Goal: Task Accomplishment & Management: Complete application form

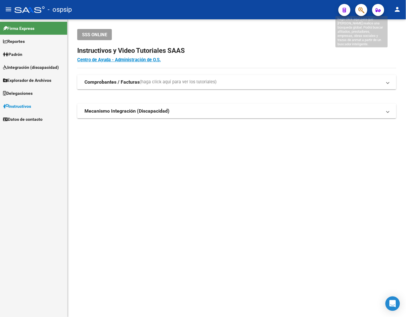
click at [363, 11] on icon "button" at bounding box center [362, 10] width 6 height 7
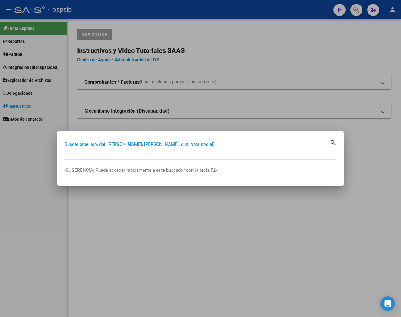
click at [85, 146] on input "Buscar (apellido, dni, cuil, nro traspaso, cuit, obra social)" at bounding box center [198, 144] width 266 height 5
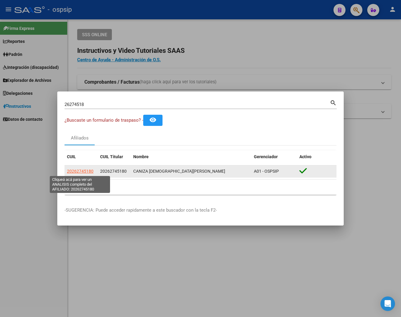
click at [77, 172] on span "20262745180" at bounding box center [80, 171] width 27 height 5
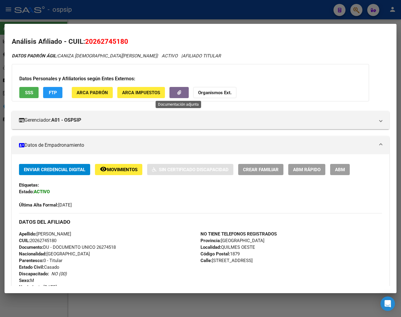
click at [177, 92] on icon "button" at bounding box center [179, 92] width 4 height 5
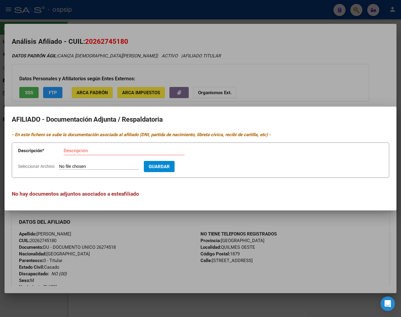
click at [308, 72] on div at bounding box center [200, 158] width 401 height 317
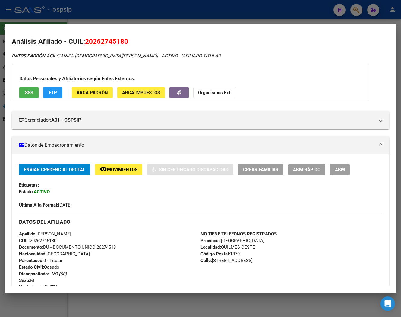
click at [358, 14] on div at bounding box center [200, 158] width 401 height 317
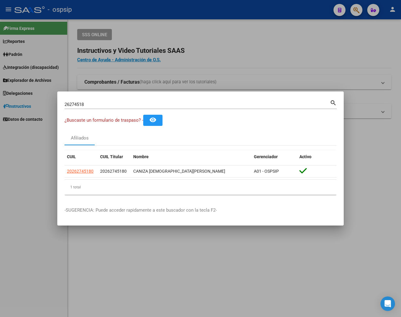
click at [262, 101] on div "26274518 Buscar (apellido, dni, cuil, nro traspaso, cuit, obra social)" at bounding box center [198, 104] width 266 height 9
click at [331, 103] on mat-icon "search" at bounding box center [333, 102] width 7 height 7
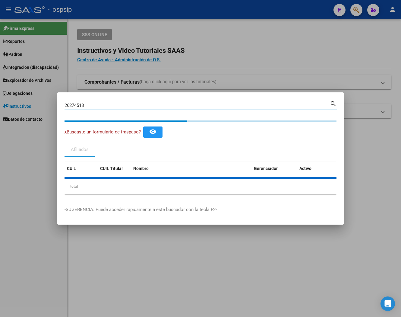
click at [108, 106] on input "26274518" at bounding box center [198, 105] width 266 height 5
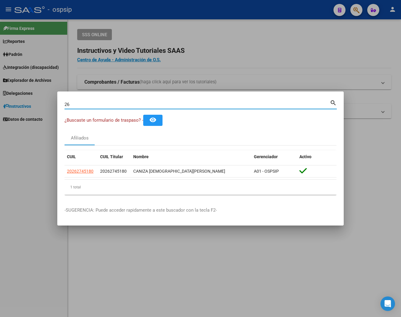
type input "2"
type input "46112670"
click at [334, 104] on mat-icon "search" at bounding box center [333, 102] width 7 height 7
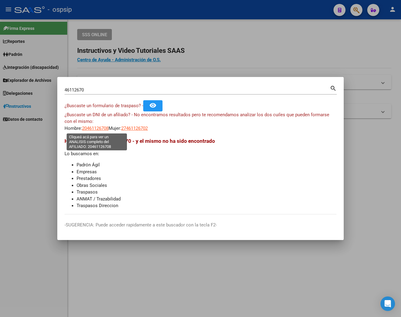
click at [99, 129] on span "20461126708" at bounding box center [95, 128] width 27 height 5
type textarea "20461126708"
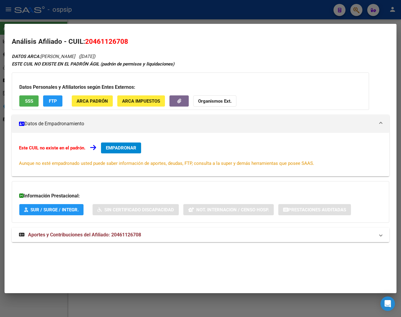
click at [101, 235] on span "Aportes y Contribuciones del Afiliado: 20461126708" at bounding box center [84, 235] width 113 height 6
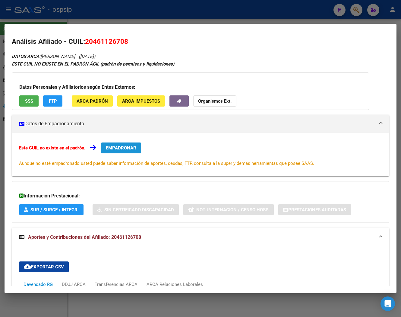
click at [118, 149] on span "EMPADRONAR" at bounding box center [121, 147] width 30 height 5
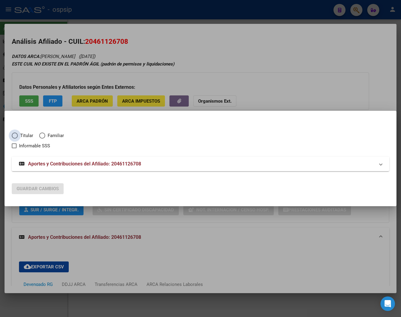
click at [14, 133] on span "Elija una opción" at bounding box center [15, 135] width 6 height 6
click at [14, 133] on input "Titular" at bounding box center [15, 135] width 6 height 6
radio input "true"
checkbox input "true"
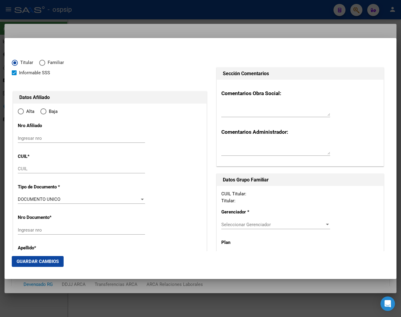
type input "20-46112670-8"
type input "46112670"
type input "CHIARIOTTI"
type input "KEVIN"
type input "2004-09-08"
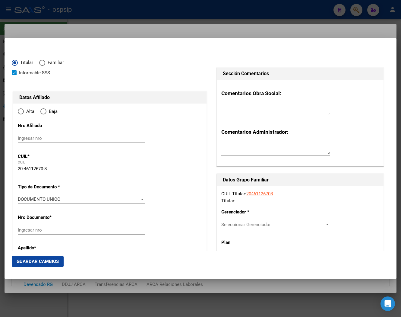
type input "MAR DEL PLATA"
type input "7600"
type input "MAGALLANES"
type input "3655"
radio input "true"
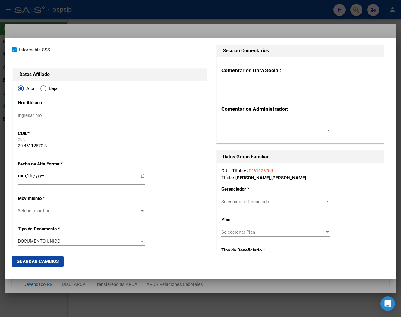
scroll to position [67, 0]
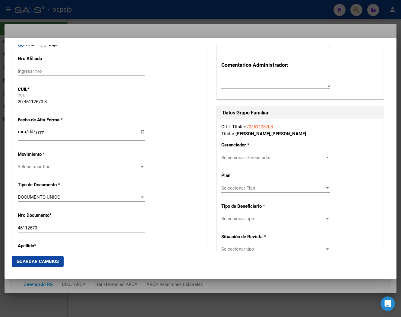
click at [20, 132] on input "Ingresar fecha" at bounding box center [81, 134] width 127 height 10
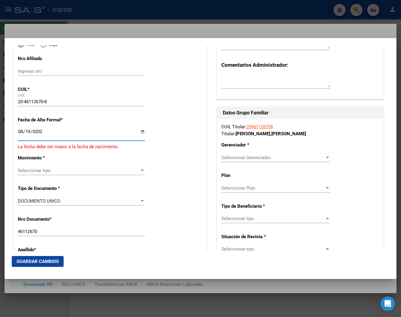
type input "2025-08-19"
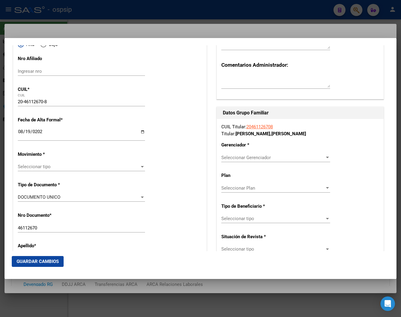
click at [131, 162] on div "Seleccionar tipo Seleccionar tipo" at bounding box center [81, 166] width 127 height 9
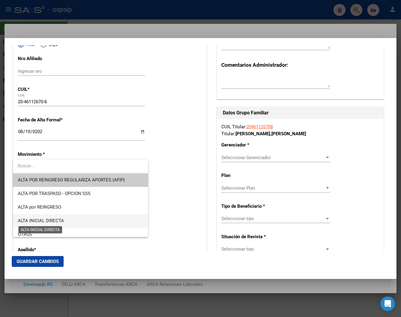
click at [46, 221] on span "ALTA INICIAL DIRECTA" at bounding box center [41, 220] width 46 height 5
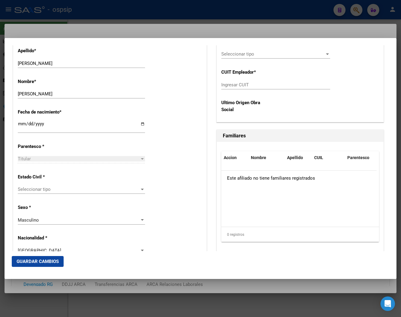
scroll to position [302, 0]
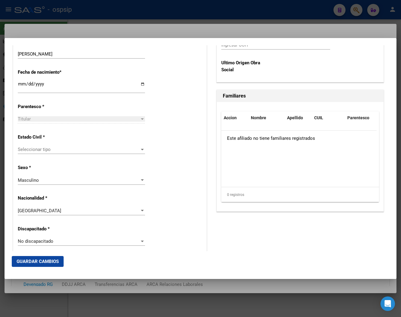
click at [33, 149] on span "Seleccionar tipo" at bounding box center [79, 149] width 122 height 5
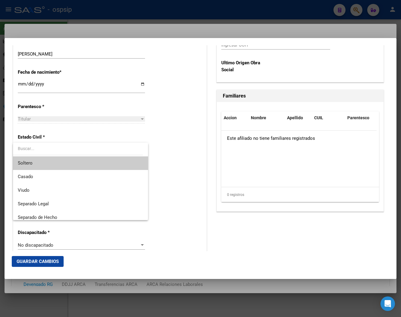
click at [37, 160] on span "Soltero" at bounding box center [80, 163] width 125 height 14
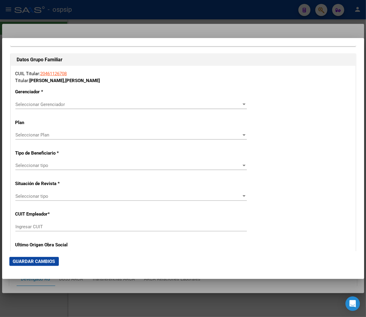
scroll to position [1039, 0]
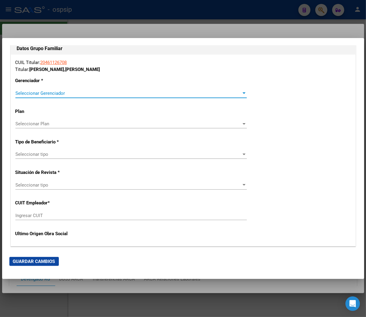
click at [241, 92] on div at bounding box center [243, 93] width 5 height 5
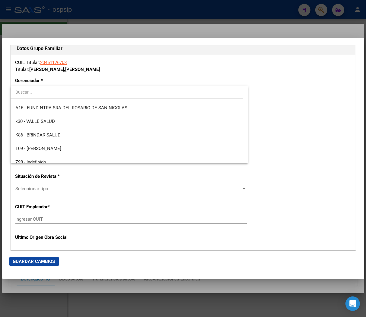
scroll to position [167, 0]
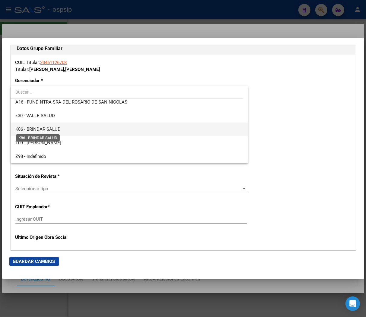
click at [49, 130] on span "K86 - BRINDAR SALUD" at bounding box center [37, 128] width 45 height 5
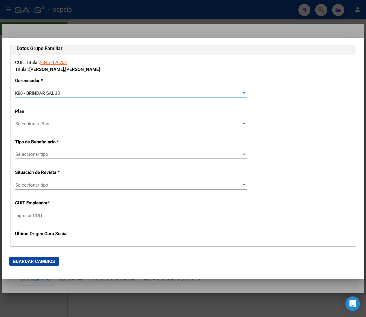
click at [237, 154] on span "Seleccionar tipo" at bounding box center [128, 154] width 226 height 5
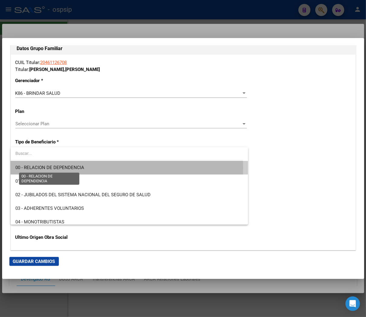
click at [74, 168] on span "00 - RELACION DE DEPENDENCIA" at bounding box center [49, 167] width 69 height 5
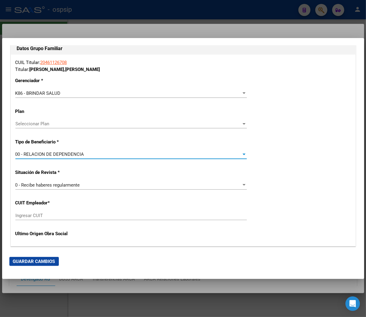
type input "33-71483310-9"
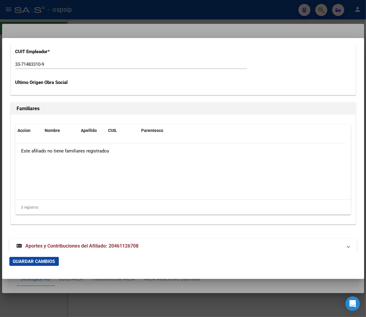
scroll to position [1200, 0]
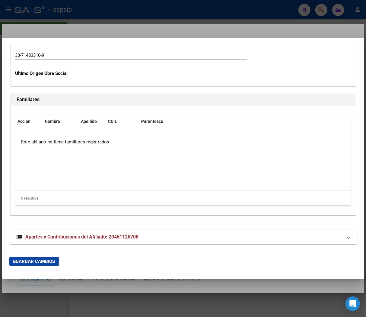
click at [43, 261] on span "Guardar Cambios" at bounding box center [34, 261] width 42 height 5
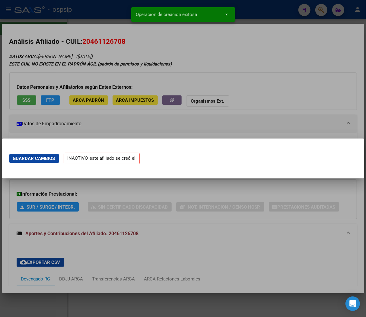
scroll to position [0, 0]
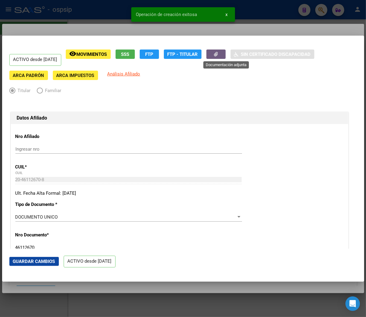
click at [218, 55] on icon "button" at bounding box center [216, 54] width 4 height 5
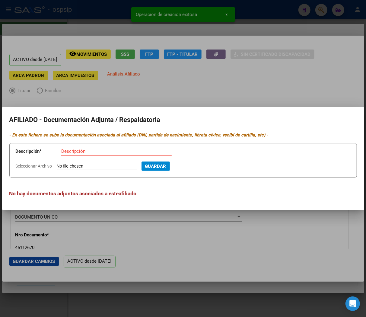
click at [72, 165] on input "Seleccionar Archivo" at bounding box center [97, 167] width 80 height 6
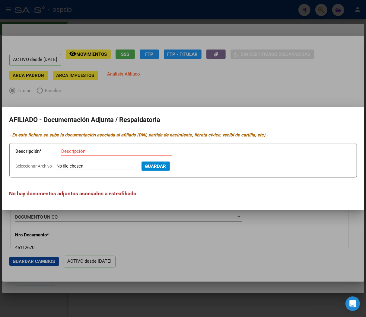
type input "C:\fakepath\WhatsApp Image 2025-08-19 at 08.33.42.jpeg"
click at [76, 152] on input "Descripción" at bounding box center [116, 150] width 110 height 5
type input "DNI : TITULAR"
click at [198, 168] on span "Guardar" at bounding box center [188, 166] width 21 height 5
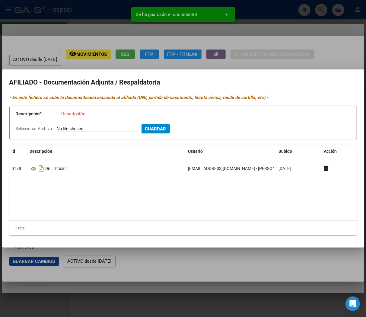
click at [90, 128] on input "Seleccionar Archivo" at bounding box center [97, 129] width 80 height 6
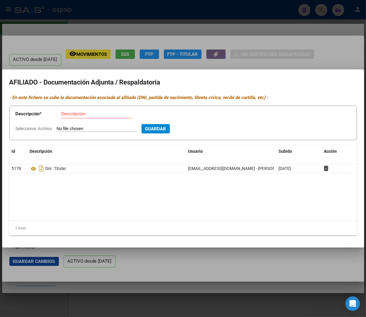
type input "C:\fakepath\CamScanner 27-05-2025 08.06 (1).pdf"
click at [75, 112] on input "Descripción" at bounding box center [96, 113] width 71 height 5
type input "RECIBO DE HABERES"
click at [199, 130] on span "Guardar" at bounding box center [188, 128] width 21 height 5
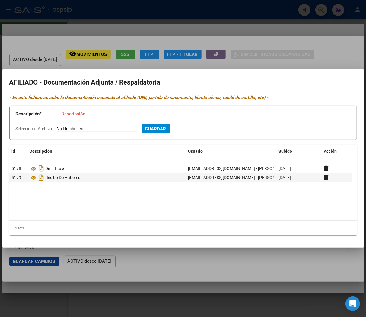
click at [247, 29] on div at bounding box center [183, 158] width 366 height 317
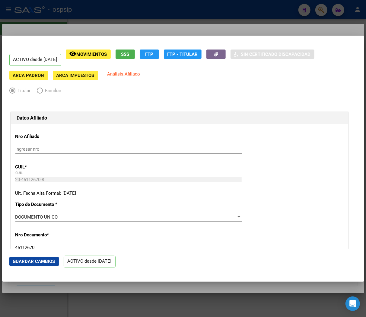
click at [229, 10] on div at bounding box center [183, 158] width 366 height 317
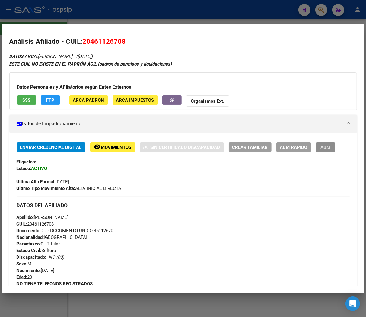
click at [325, 149] on span "ABM" at bounding box center [326, 147] width 10 height 5
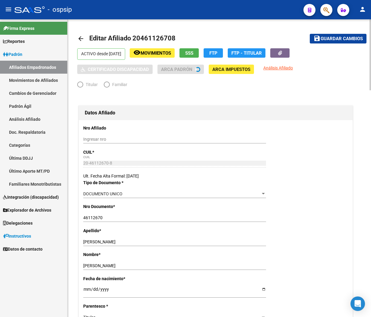
radio input "true"
type input "33-71483310-9"
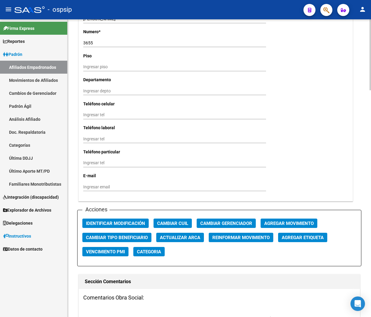
scroll to position [604, 0]
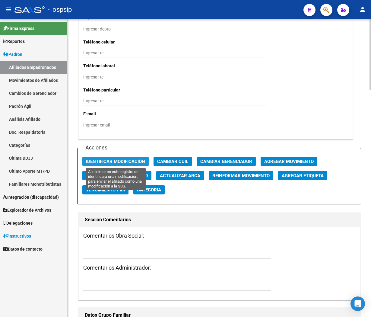
click at [134, 163] on span "Identificar Modificación" at bounding box center [115, 161] width 59 height 5
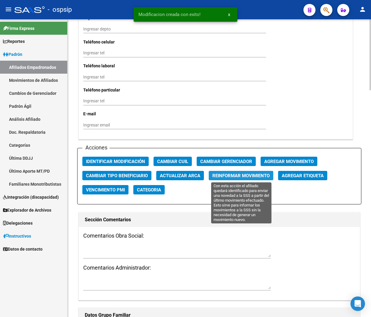
click at [231, 175] on span "Reinformar Movimiento" at bounding box center [240, 175] width 57 height 5
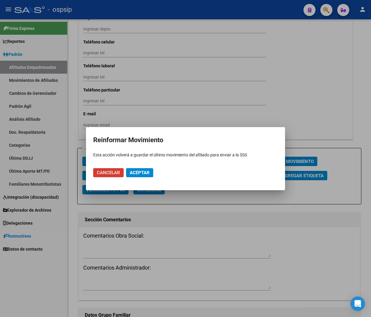
click at [146, 174] on span "Aceptar" at bounding box center [140, 172] width 20 height 5
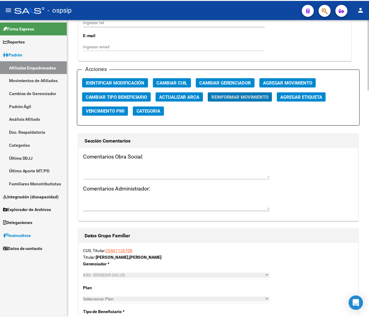
scroll to position [649, 0]
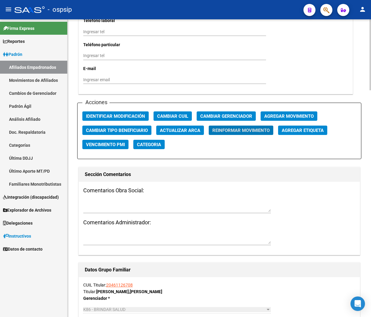
click at [252, 176] on h1 "Sección Comentarios" at bounding box center [219, 175] width 269 height 10
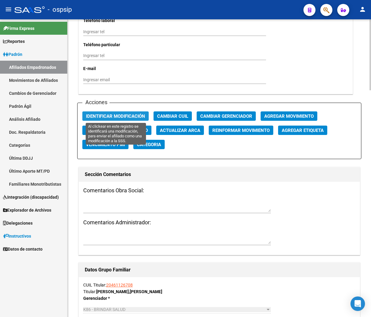
click at [114, 116] on span "Identificar Modificación" at bounding box center [115, 115] width 59 height 5
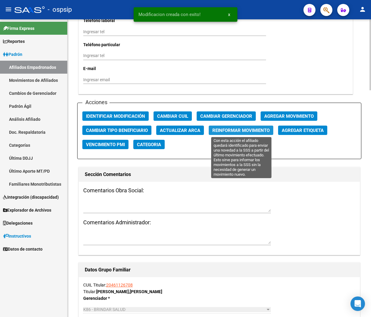
click at [243, 130] on span "Reinformar Movimiento" at bounding box center [240, 130] width 57 height 5
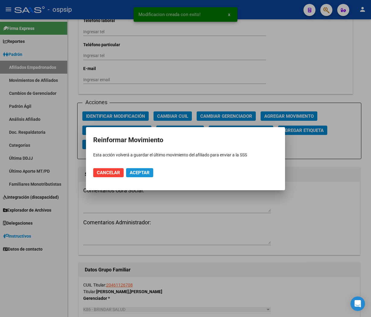
click at [149, 170] on span "Aceptar" at bounding box center [140, 172] width 20 height 5
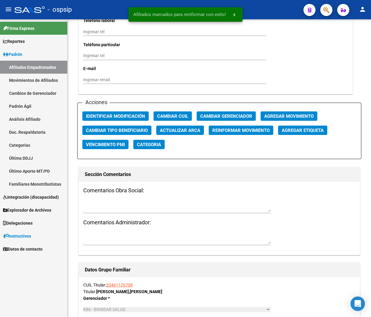
click at [275, 11] on div "- ospsip" at bounding box center [156, 9] width 284 height 13
click at [267, 12] on div "- ospsip" at bounding box center [156, 9] width 284 height 13
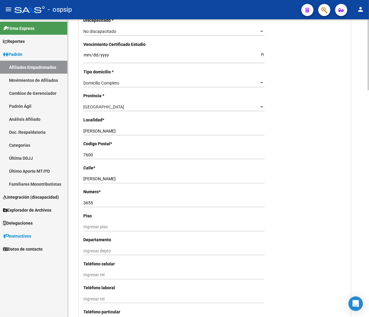
scroll to position [381, 0]
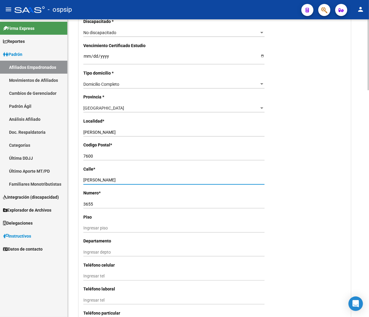
drag, startPoint x: 114, startPoint y: 179, endPoint x: 77, endPoint y: 179, distance: 36.8
click at [77, 179] on div "Datos Afiliado Nro Afiliado Ingresar nro CUIL * 20-46112670-8 CUIL ARCA Padrón …" at bounding box center [214, 36] width 275 height 652
drag, startPoint x: 99, startPoint y: 179, endPoint x: 219, endPoint y: 198, distance: 121.3
click at [219, 198] on div "Nro Afiliado Ingresar nro CUIL * 20-46112670-8 CUIL ARCA Padrón Ult. Fecha Alta…" at bounding box center [215, 51] width 272 height 623
drag, startPoint x: 119, startPoint y: 180, endPoint x: 78, endPoint y: 180, distance: 41.0
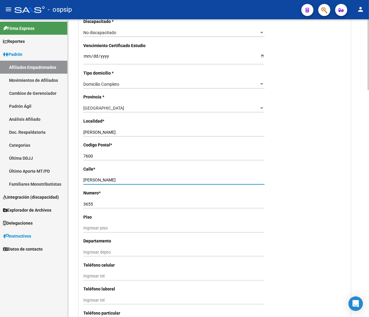
click at [78, 180] on div "Datos Afiliado Nro Afiliado Ingresar nro CUIL * 20-46112670-8 CUIL ARCA Padrón …" at bounding box center [214, 36] width 275 height 652
click at [122, 214] on p "Piso" at bounding box center [122, 217] width 79 height 7
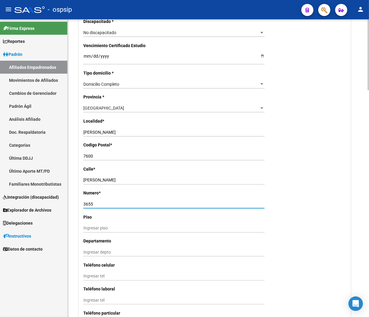
drag, startPoint x: 93, startPoint y: 203, endPoint x: 75, endPoint y: 203, distance: 17.8
click at [75, 203] on div "arrow_back Editar Afiliado 20461126708 save Guardar cambios ACTIVO desde 19/08/…" at bounding box center [218, 263] width 301 height 1249
click at [146, 212] on div "3655 Ingresar nro" at bounding box center [173, 207] width 181 height 14
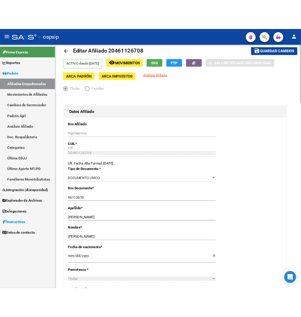
scroll to position [0, 0]
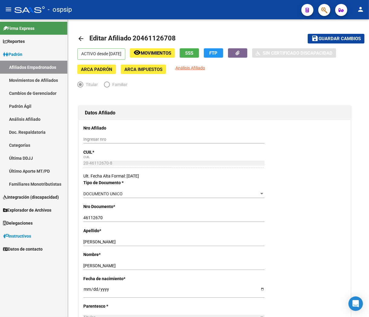
click at [247, 5] on div "- ospsip" at bounding box center [155, 9] width 282 height 13
click at [245, 10] on div "- ospsip" at bounding box center [155, 9] width 282 height 13
click at [328, 14] on button "button" at bounding box center [324, 10] width 12 height 12
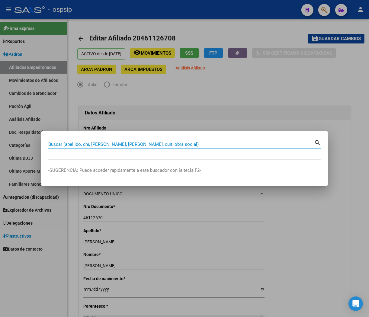
click at [66, 145] on input "Buscar (apellido, dni, cuil, nro traspaso, cuit, obra social)" at bounding box center [181, 144] width 266 height 5
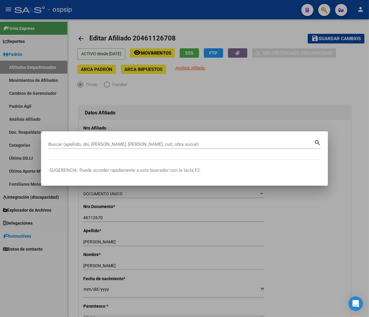
click at [232, 106] on div at bounding box center [184, 158] width 369 height 317
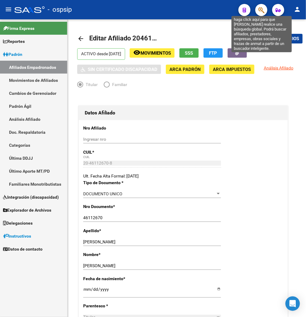
click at [261, 8] on icon "button" at bounding box center [262, 10] width 6 height 7
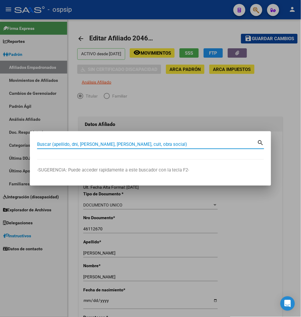
click at [50, 144] on input "Buscar (apellido, dni, cuil, nro traspaso, cuit, obra social)" at bounding box center [147, 144] width 220 height 5
type input "43070328"
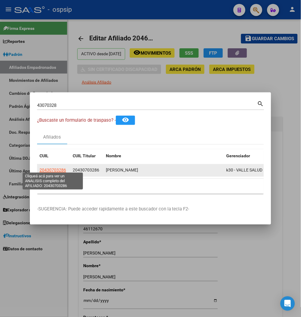
click at [64, 168] on span "20430703286" at bounding box center [53, 170] width 27 height 5
type textarea "20430703286"
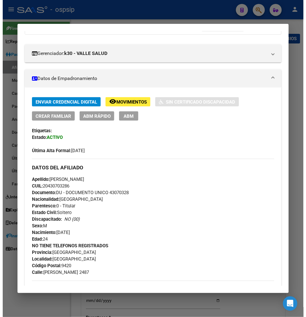
scroll to position [66, 0]
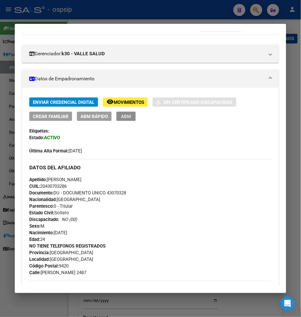
click at [123, 118] on span "ABM" at bounding box center [126, 116] width 10 height 5
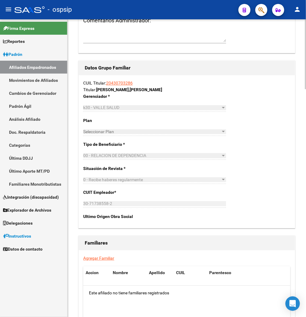
scroll to position [972, 0]
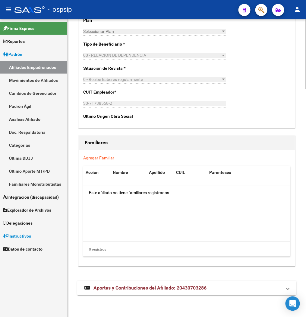
click at [95, 157] on link "Agregar Familiar" at bounding box center [98, 157] width 31 height 5
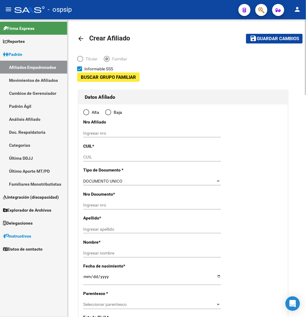
type input "30-71738558-2"
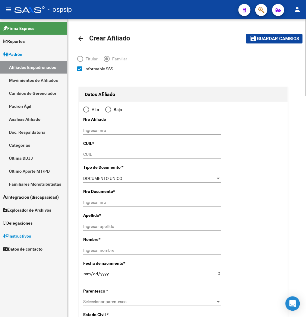
type input "RIO GRANDE"
type input "9420"
type input "FINOCCHIO"
type input "2487"
radio input "true"
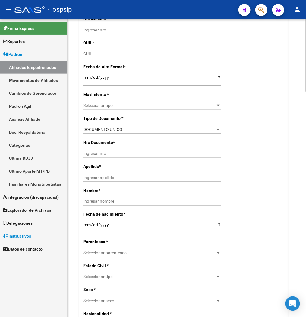
type input "30-71738558-2"
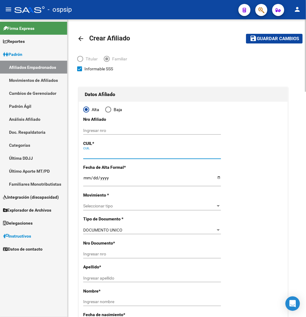
click at [91, 152] on input "CUIL" at bounding box center [152, 154] width 138 height 5
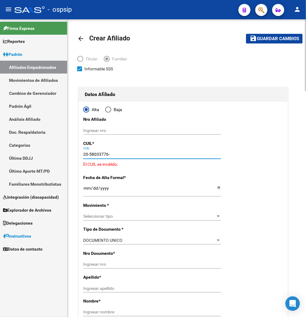
type input "20-58033776-8"
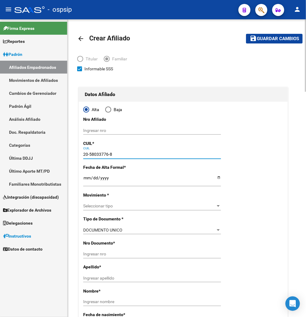
type input "58033776"
type input "VERON"
type input "NOAH BENJAMIN"
type input "2020-04-18"
type input "R¿O GRANDE"
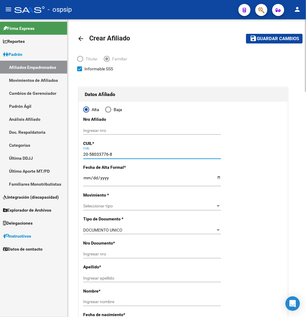
type input "JUAN VISIC"
type input "2886"
type input "20-58033776-8"
click at [83, 179] on input "Ingresar fecha" at bounding box center [152, 179] width 138 height 9
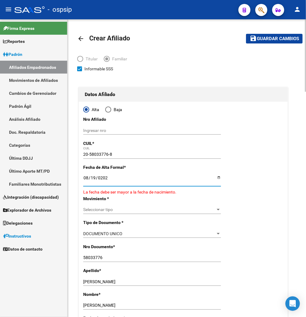
type input "2025-08-19"
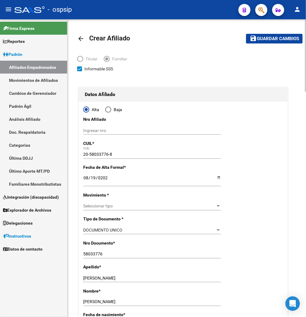
click at [128, 209] on div "Seleccionar tipo Seleccionar tipo" at bounding box center [152, 206] width 138 height 8
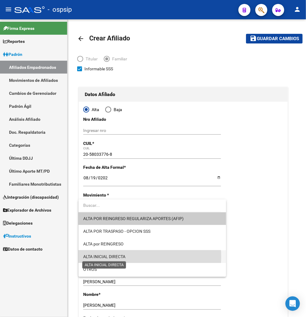
click at [118, 257] on span "ALTA INICIAL DIRECTA" at bounding box center [104, 256] width 42 height 5
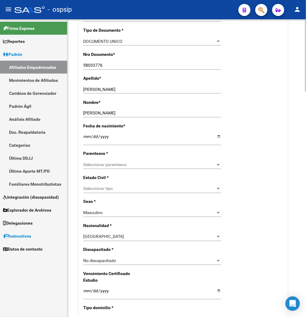
scroll to position [201, 0]
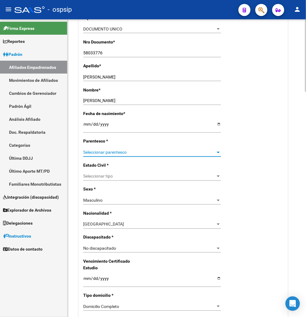
click at [143, 152] on span "Seleccionar parentesco" at bounding box center [149, 152] width 132 height 5
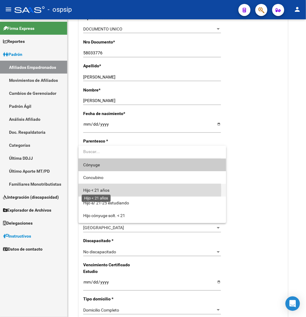
click at [104, 190] on span "Hijo < 21 años" at bounding box center [96, 190] width 26 height 5
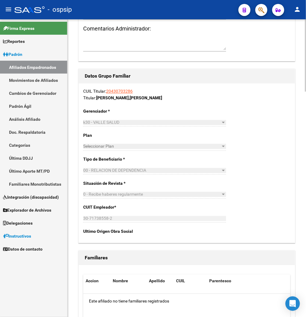
scroll to position [771, 0]
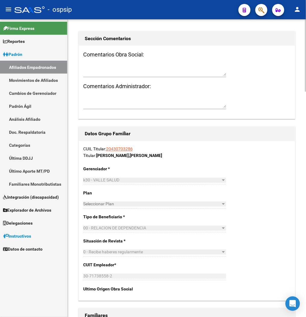
drag, startPoint x: 269, startPoint y: 117, endPoint x: 264, endPoint y: 82, distance: 35.4
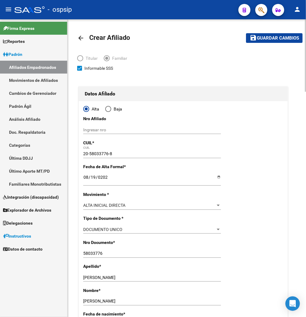
scroll to position [0, 0]
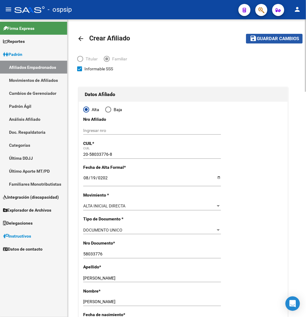
click at [282, 40] on span "Guardar cambios" at bounding box center [278, 38] width 42 height 5
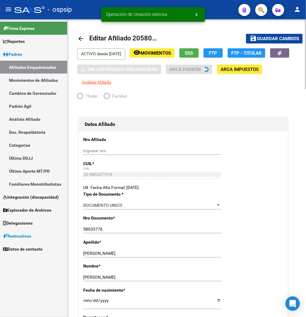
radio input "true"
type input "30-71738558-2"
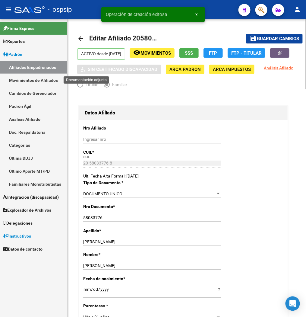
click at [270, 58] on button "button" at bounding box center [279, 52] width 19 height 9
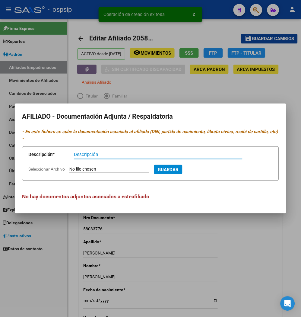
click at [107, 167] on input "Seleccionar Archivo" at bounding box center [109, 170] width 80 height 6
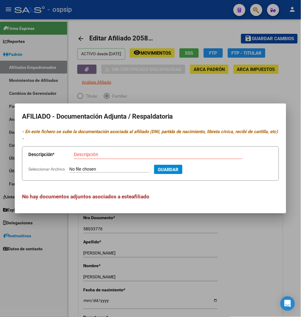
type input "C:\fakepath\1000133662.jpg"
click at [85, 155] on input "Descripción" at bounding box center [158, 154] width 169 height 5
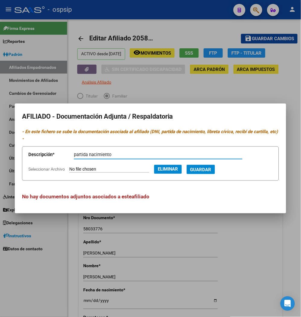
type input "partida nacimiento"
click at [212, 170] on span "Guardar" at bounding box center [200, 169] width 21 height 5
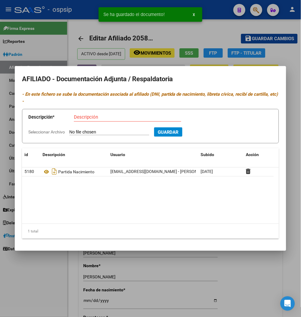
click at [96, 131] on input "Seleccionar Archivo" at bounding box center [109, 132] width 80 height 6
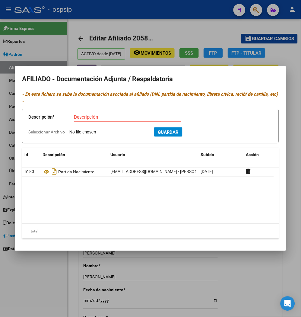
type input "C:\fakepath\1000135481.jpg"
click at [96, 116] on input "Descripción" at bounding box center [127, 116] width 107 height 5
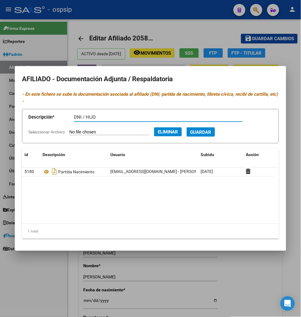
type input "DNI / HIJO"
click at [199, 134] on button "Guardar" at bounding box center [201, 131] width 28 height 9
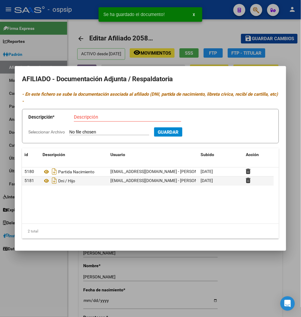
click at [289, 62] on div at bounding box center [150, 158] width 301 height 317
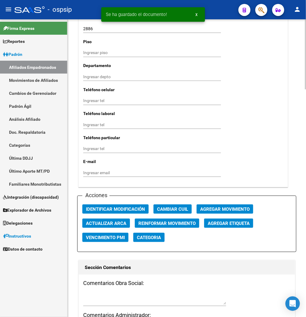
scroll to position [637, 0]
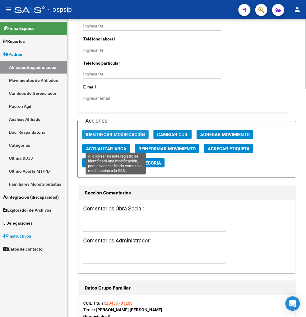
click at [122, 137] on span "Identificar Modificación" at bounding box center [115, 134] width 59 height 5
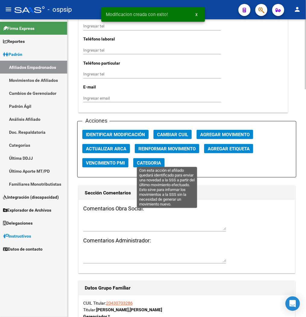
click at [174, 152] on span "Reinformar Movimiento" at bounding box center [167, 148] width 57 height 5
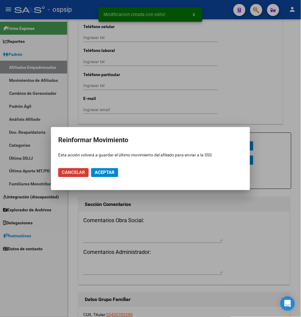
click at [108, 173] on span "Aceptar" at bounding box center [105, 172] width 20 height 5
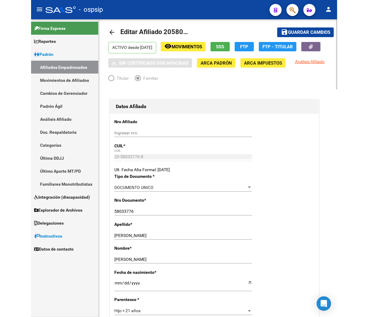
scroll to position [0, 0]
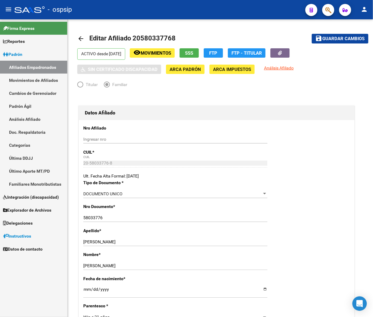
click at [324, 12] on button "button" at bounding box center [328, 10] width 12 height 12
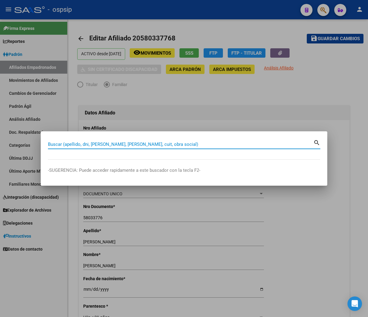
click at [60, 145] on input "Buscar (apellido, dni, cuil, nro traspaso, cuit, obra social)" at bounding box center [181, 144] width 266 height 5
type input "22360716"
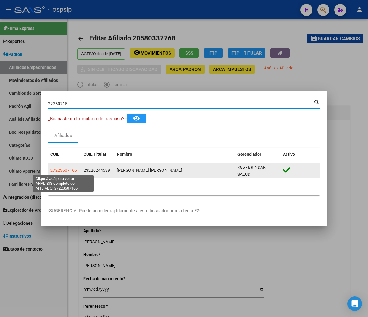
click at [67, 170] on span "27223607166" at bounding box center [63, 170] width 27 height 5
type textarea "27223607166"
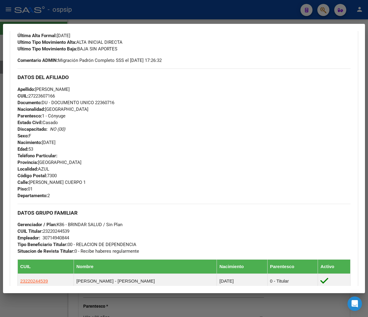
scroll to position [268, 0]
